Goal: Communication & Community: Answer question/provide support

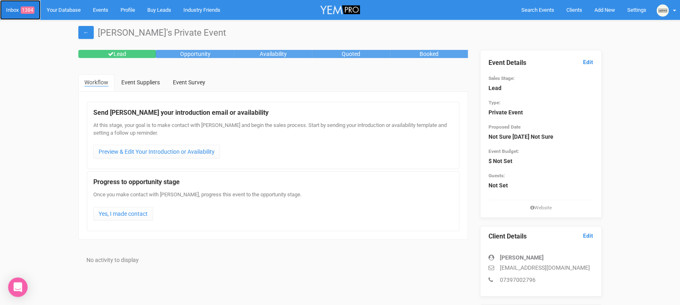
click at [23, 3] on link "Inbox 1384" at bounding box center [20, 10] width 41 height 20
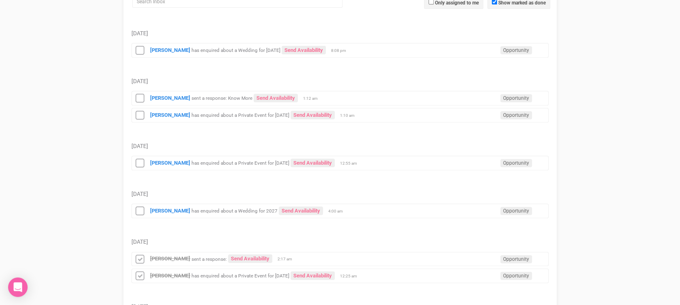
scroll to position [140, 0]
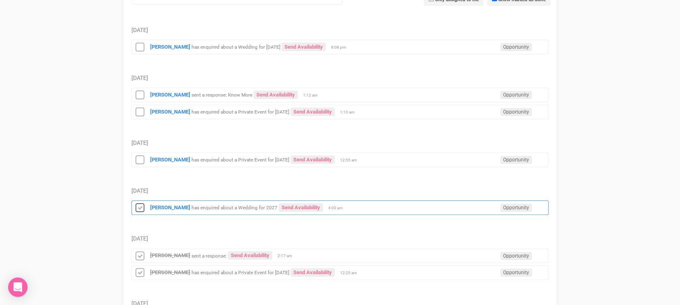
click at [138, 208] on icon at bounding box center [140, 208] width 12 height 11
click at [141, 164] on icon at bounding box center [140, 160] width 12 height 11
click at [136, 114] on icon at bounding box center [140, 112] width 12 height 11
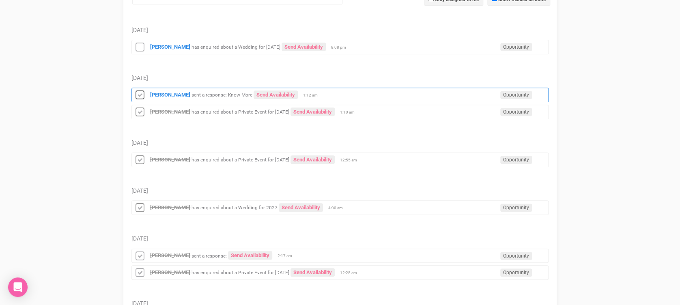
click at [138, 98] on icon at bounding box center [140, 95] width 12 height 11
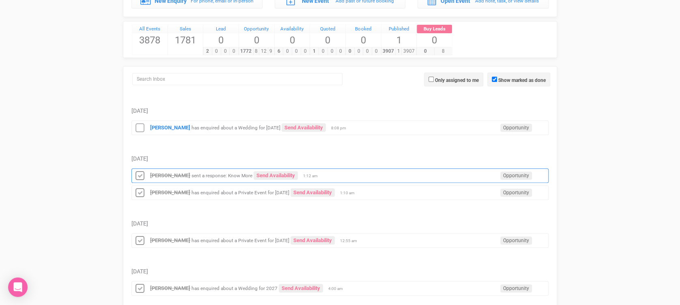
scroll to position [58, 0]
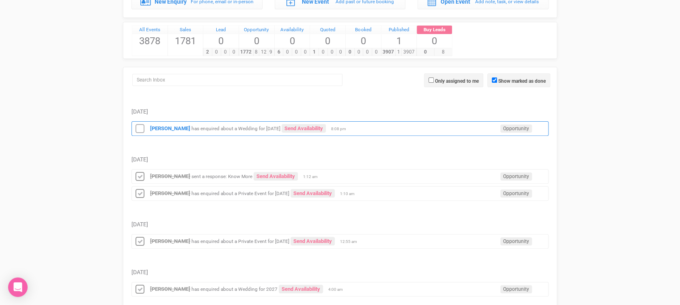
click at [140, 127] on icon at bounding box center [140, 129] width 12 height 11
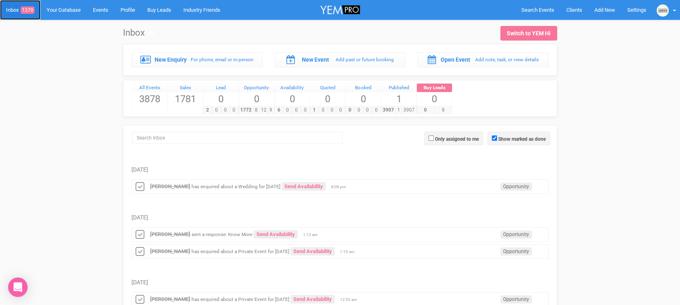
click at [16, 11] on link "Inbox 1379" at bounding box center [20, 10] width 41 height 20
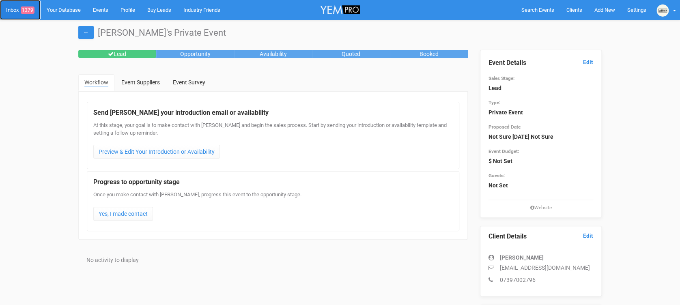
click at [14, 9] on link "Inbox 1379" at bounding box center [20, 10] width 41 height 20
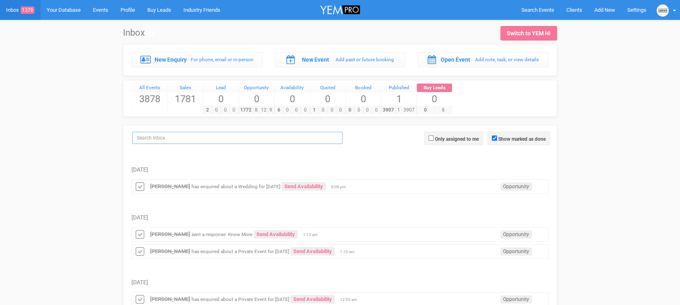
click at [207, 141] on input "search" at bounding box center [237, 138] width 210 height 12
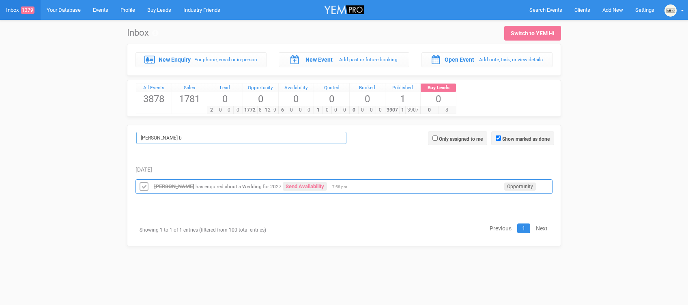
type input "davina b"
click at [327, 190] on div "Davina Blakey has enquired about a Wedding for 2027 Send Availability Opportuni…" at bounding box center [343, 186] width 417 height 15
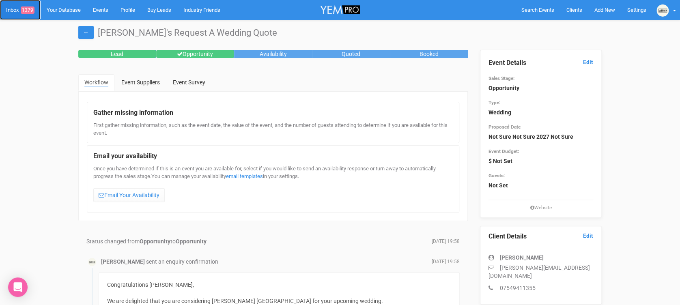
click at [16, 9] on link "Inbox 1379" at bounding box center [20, 10] width 41 height 20
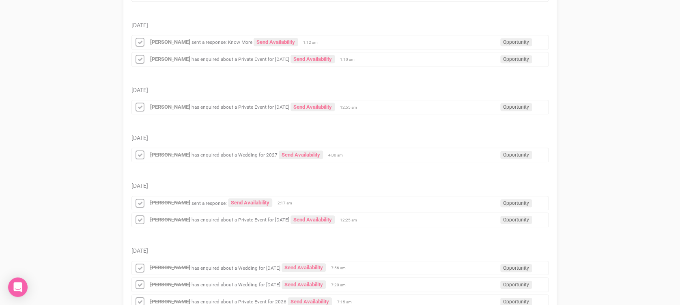
scroll to position [193, 0]
